Goal: Book appointment/travel/reservation

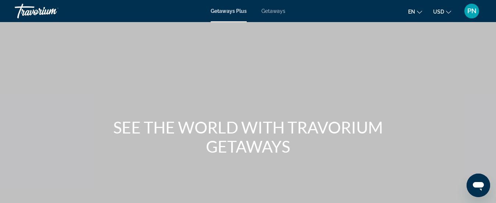
click at [41, 136] on div "SEE THE WORLD WITH TRAVORIUM GETAWAYS" at bounding box center [248, 137] width 496 height 38
click at [273, 10] on span "Getaways" at bounding box center [273, 11] width 24 height 6
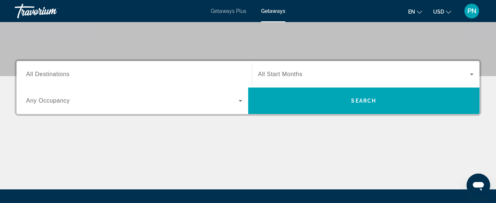
scroll to position [142, 0]
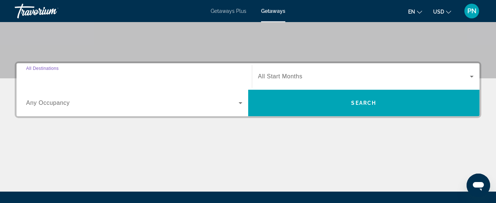
click at [192, 76] on input "Destination All Destinations" at bounding box center [134, 76] width 216 height 9
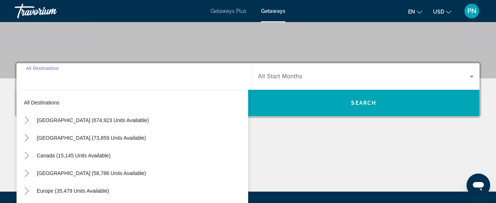
scroll to position [180, 0]
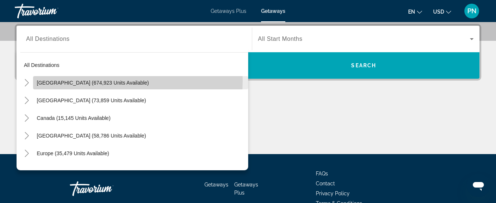
click at [94, 81] on span "[GEOGRAPHIC_DATA] (674,923 units available)" at bounding box center [93, 83] width 112 height 6
type input "**********"
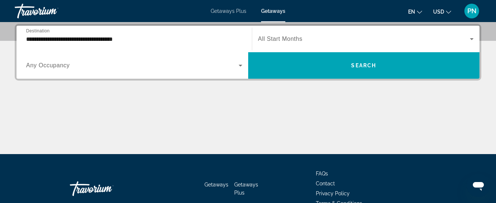
click at [289, 41] on span "All Start Months" at bounding box center [280, 39] width 44 height 6
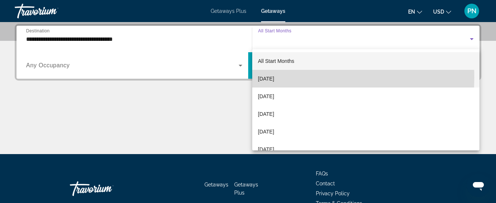
click at [274, 78] on span "[DATE]" at bounding box center [266, 78] width 16 height 9
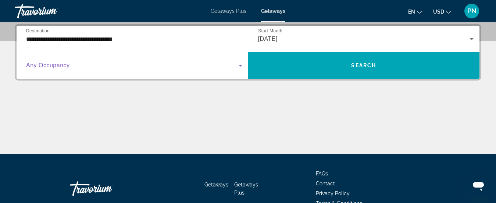
click at [240, 65] on icon "Search widget" at bounding box center [241, 66] width 4 height 2
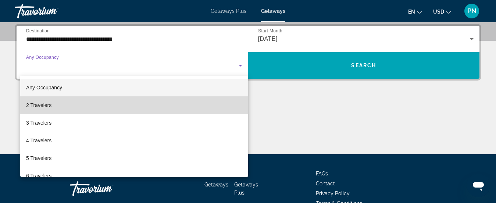
click at [215, 104] on mat-option "2 Travelers" at bounding box center [134, 105] width 228 height 18
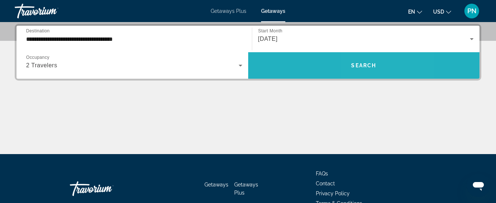
click at [376, 66] on span "Search" at bounding box center [363, 65] width 25 height 6
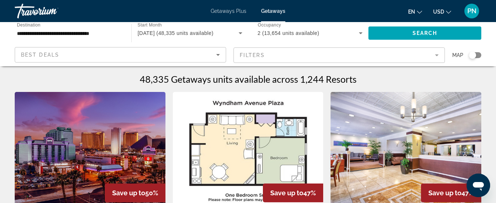
click at [230, 11] on span "Getaways Plus" at bounding box center [229, 11] width 36 height 6
click at [342, 55] on mat-form-field "Filters" at bounding box center [338, 54] width 211 height 15
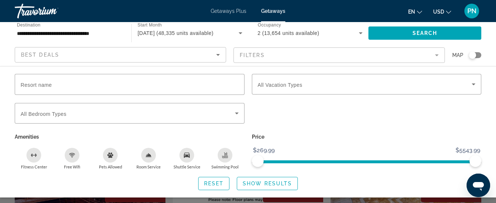
click at [218, 54] on icon "Sort by" at bounding box center [218, 54] width 9 height 9
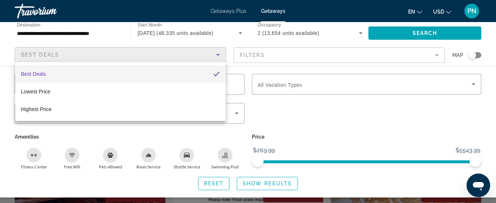
click at [341, 116] on div at bounding box center [248, 101] width 496 height 203
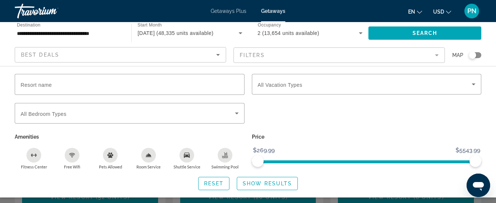
scroll to position [155, 0]
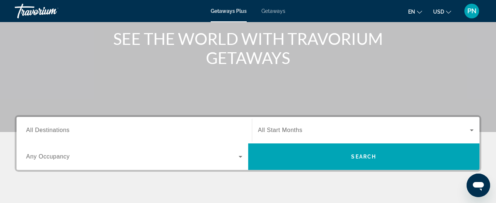
scroll to position [88, 0]
